Goal: Find specific page/section: Find specific page/section

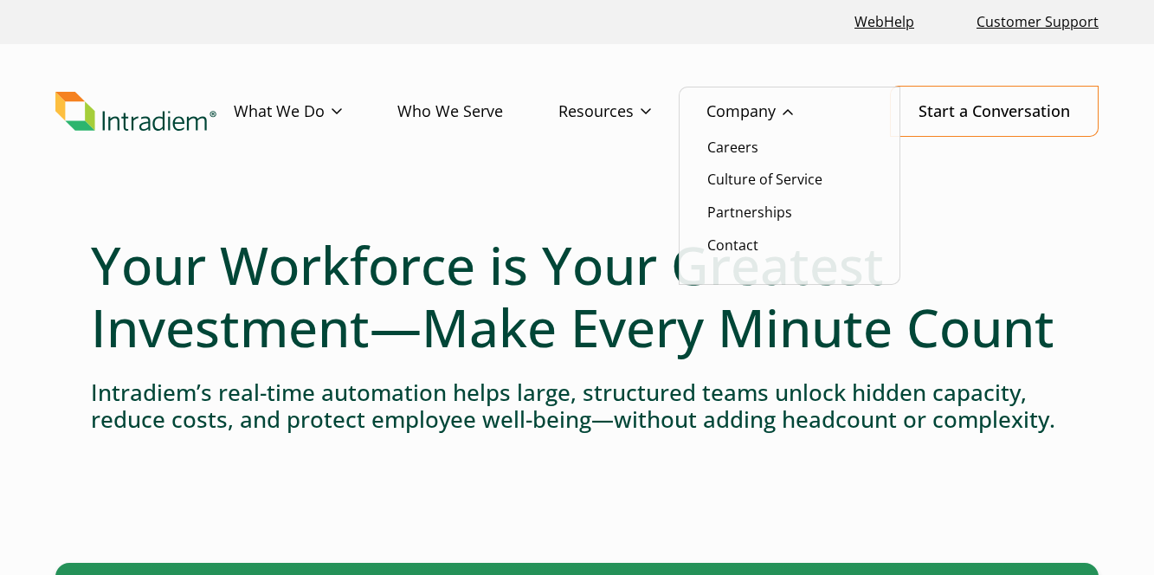
click at [770, 106] on link "Company" at bounding box center [778, 112] width 142 height 50
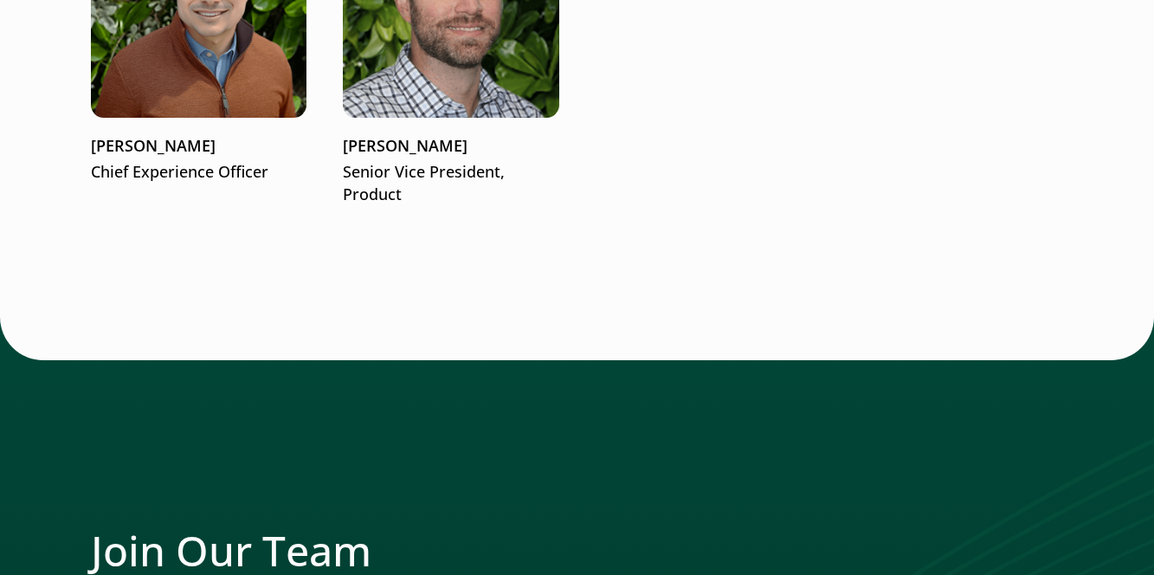
scroll to position [2944, 0]
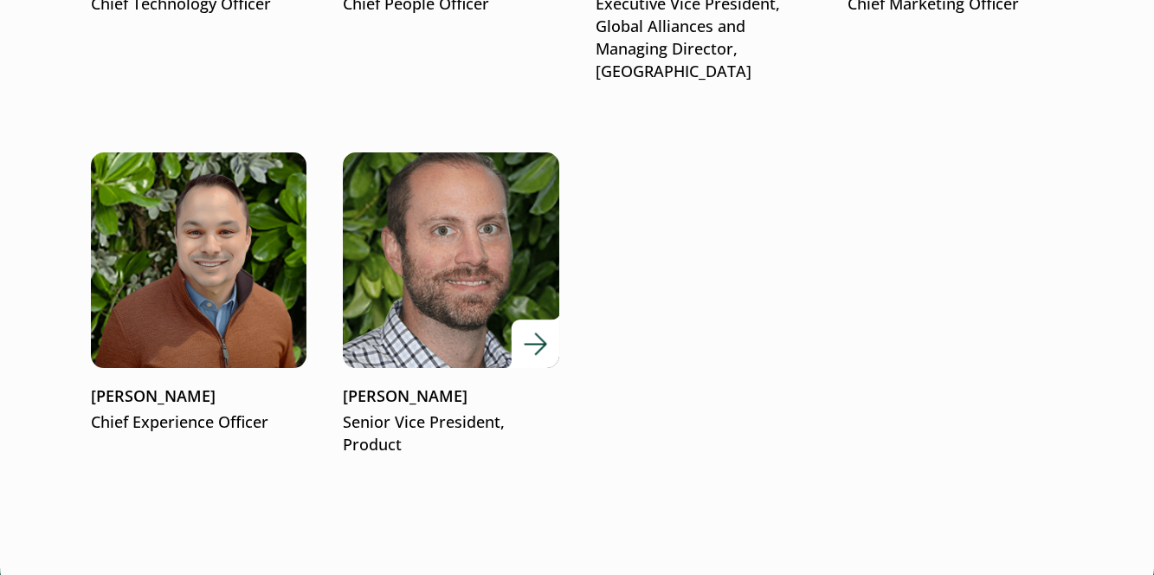
click at [426, 240] on img at bounding box center [450, 260] width 259 height 259
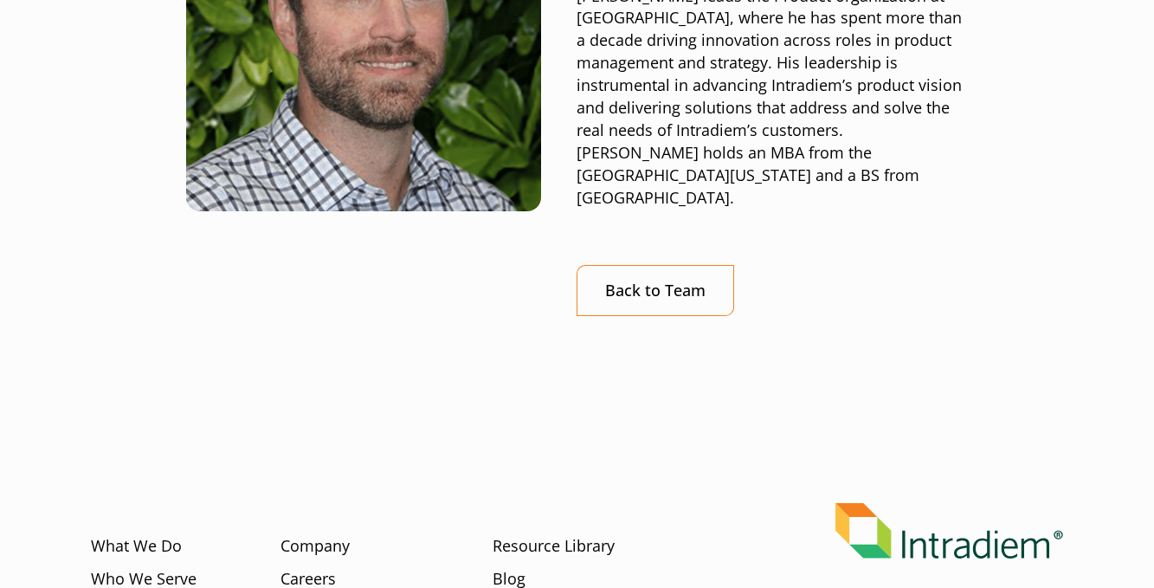
scroll to position [260, 0]
